Goal: Find specific page/section: Find specific page/section

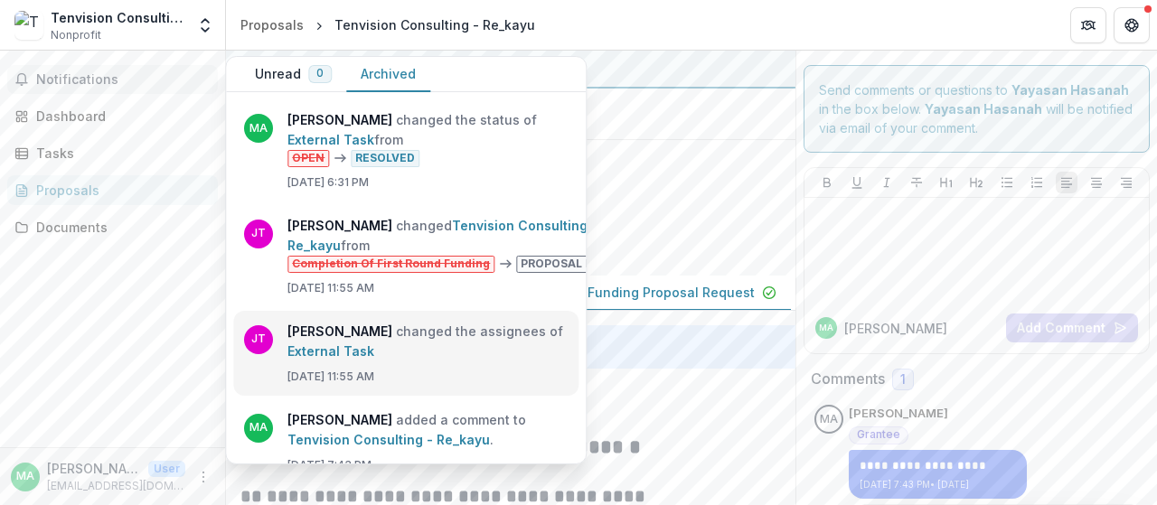
scroll to position [2780, 0]
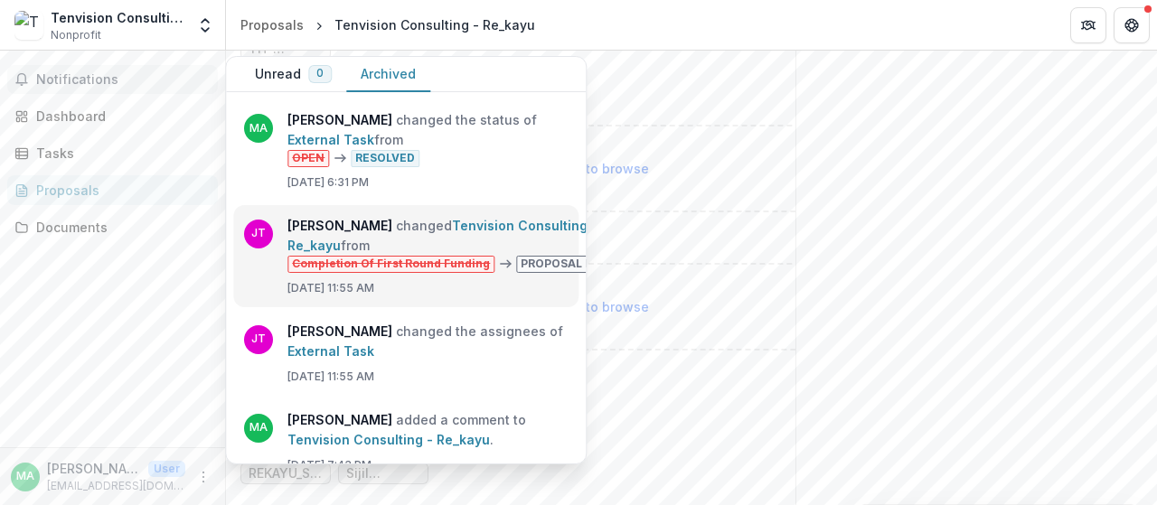
click at [552, 253] on link "Tenvision Consulting - Re_kayu" at bounding box center [443, 235] width 310 height 35
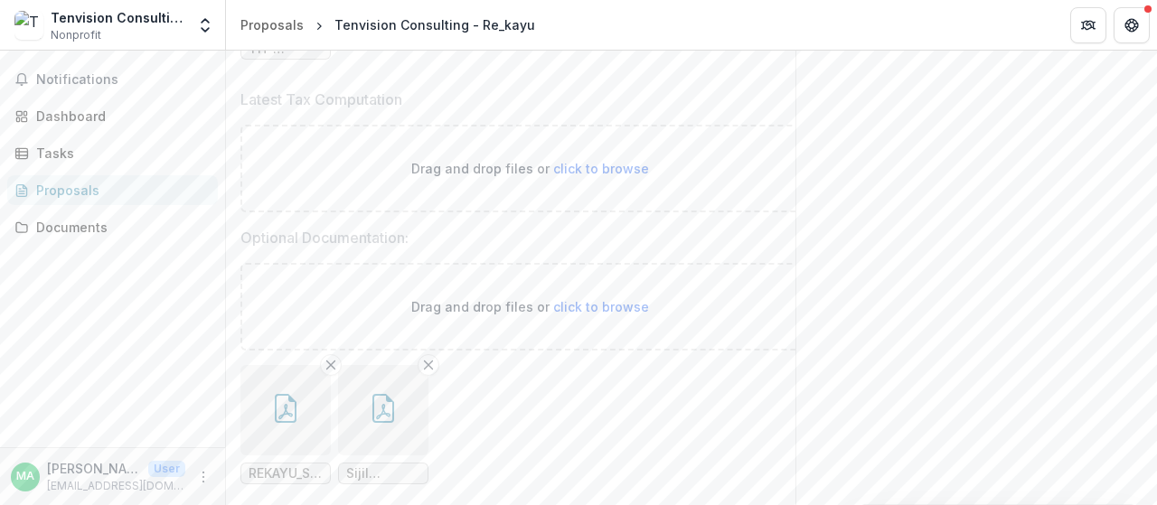
click at [139, 181] on div "Proposals" at bounding box center [119, 190] width 167 height 19
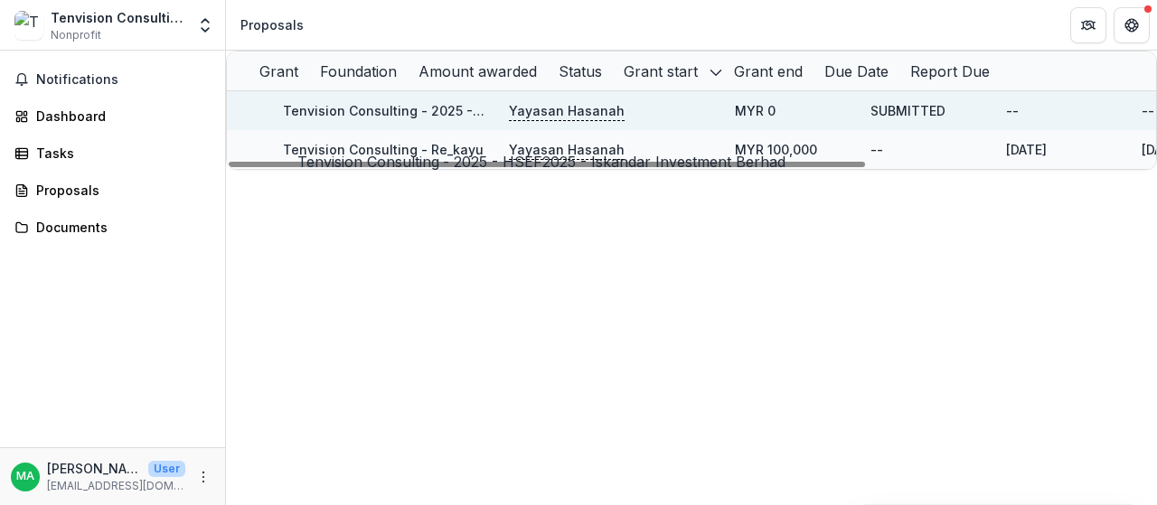
click at [476, 130] on div "Tenvision Consulting - 2025 - HSEF2025 - Iskandar Investment Berhad" at bounding box center [385, 110] width 204 height 39
click at [521, 126] on div "Yayasan Hasanah" at bounding box center [611, 110] width 226 height 39
click at [571, 121] on p "Yayasan Hasanah" at bounding box center [567, 111] width 116 height 20
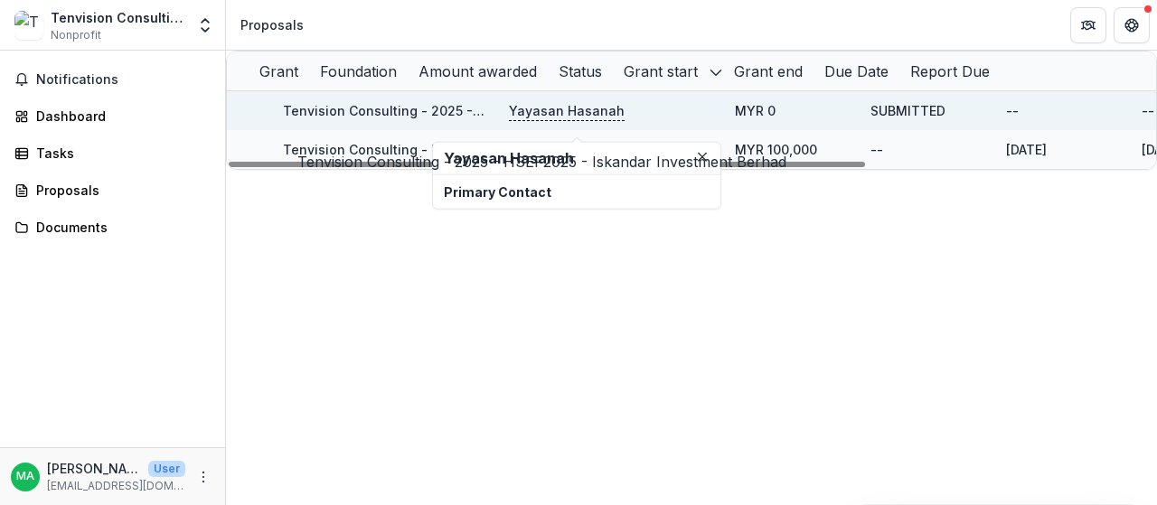
click at [441, 118] on link "Tenvision Consulting - 2025 - HSEF2025 - Iskandar Investment Berhad" at bounding box center [507, 110] width 448 height 15
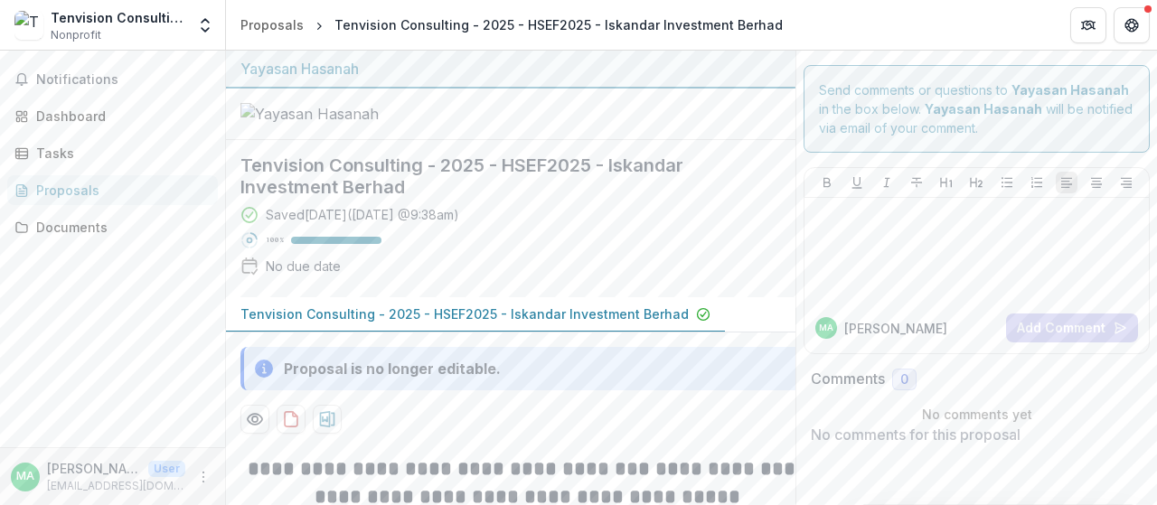
scroll to position [181, 0]
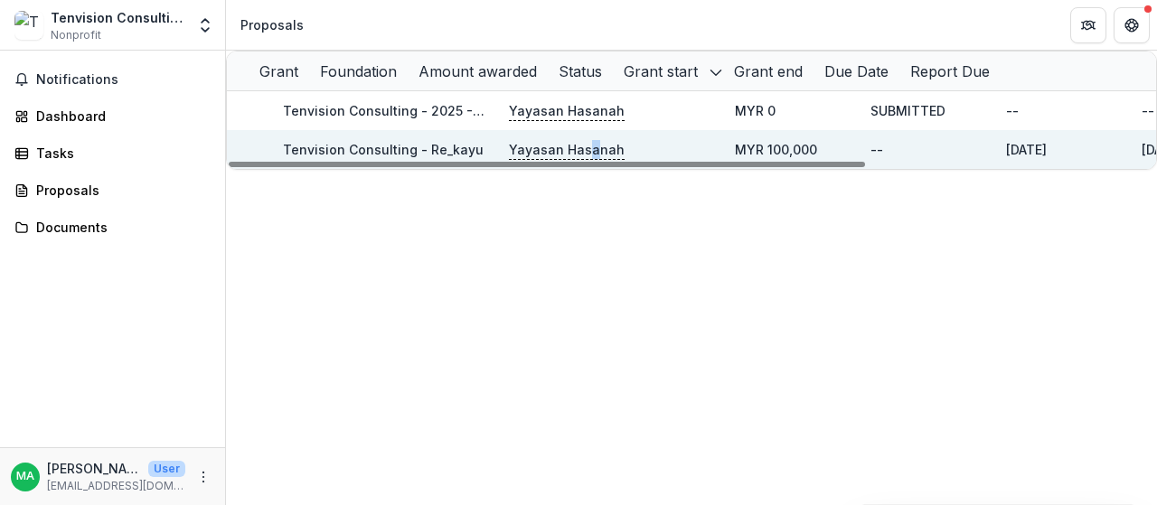
click at [604, 160] on p "Yayasan Hasanah" at bounding box center [567, 150] width 116 height 20
click at [467, 157] on link "Tenvision Consulting - Re_kayu" at bounding box center [383, 149] width 201 height 15
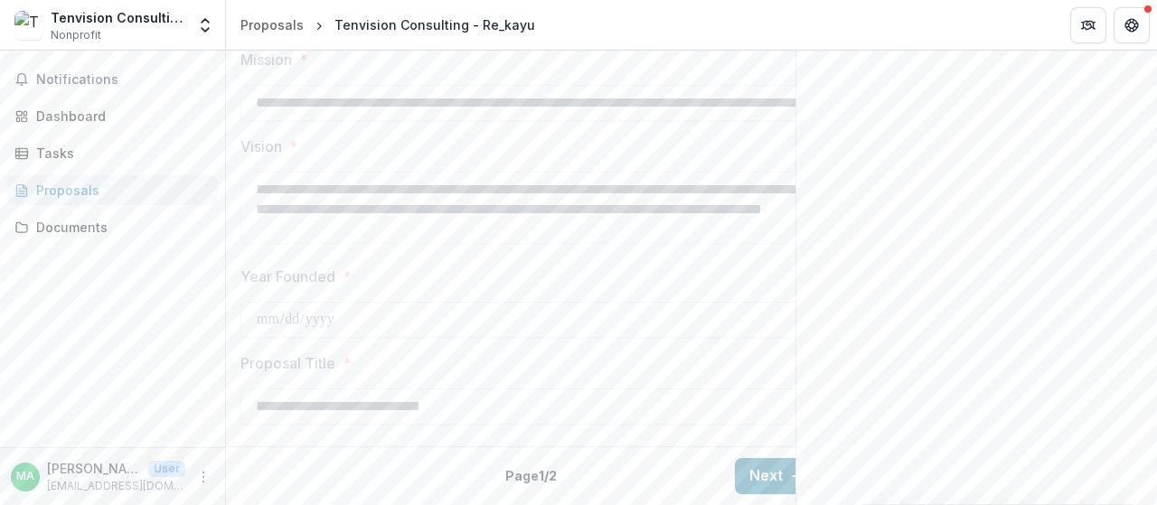
scroll to position [780, 0]
